Goal: Find specific page/section: Find specific page/section

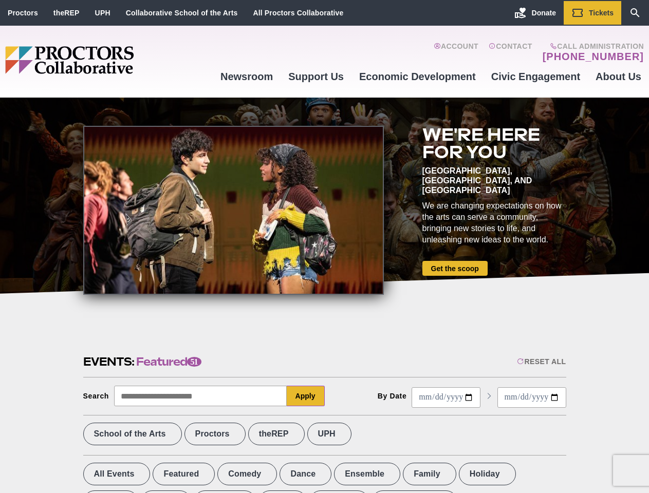
click at [324, 247] on div at bounding box center [233, 210] width 301 height 169
click at [541, 362] on div "Reset All" at bounding box center [541, 362] width 49 height 8
click at [306, 396] on button "Apply" at bounding box center [306, 396] width 38 height 21
